Goal: Navigation & Orientation: Find specific page/section

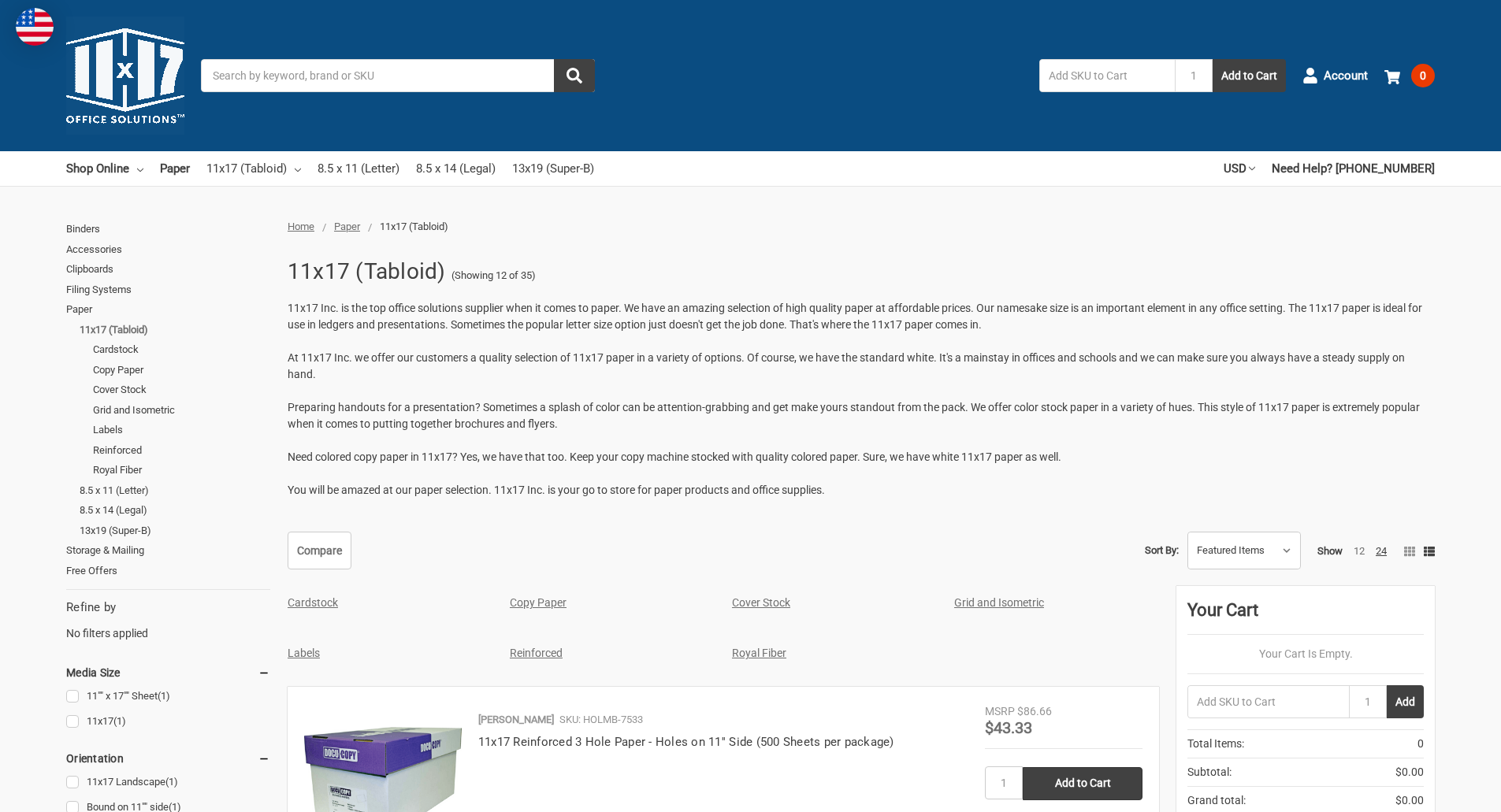
click at [128, 327] on link "11x17 (Tabloid)" at bounding box center [175, 330] width 191 height 20
